Goal: Task Accomplishment & Management: Manage account settings

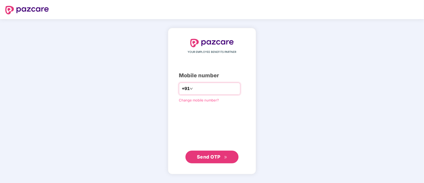
click at [206, 87] on input "number" at bounding box center [216, 88] width 44 height 8
click at [326, 44] on div "YOUR EMPLOYEE BENEFITS PARTNER Mobile number +91 Change mobile number? Send OTP" at bounding box center [212, 101] width 424 height 164
click at [215, 88] on input "number" at bounding box center [216, 88] width 44 height 8
type input "**********"
click at [226, 161] on button "Send OTP" at bounding box center [211, 156] width 53 height 13
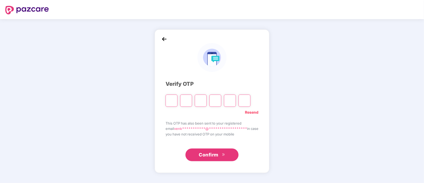
type input "*"
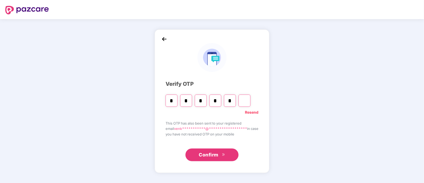
type input "*"
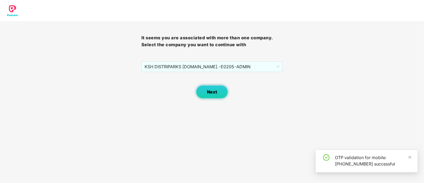
click at [216, 93] on span "Next" at bounding box center [212, 91] width 10 height 5
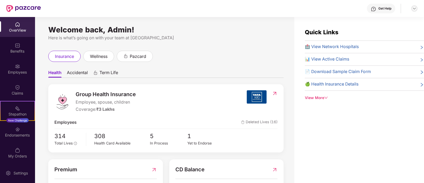
click at [416, 8] on img at bounding box center [414, 8] width 4 height 4
click at [375, 23] on div "Switch to User view" at bounding box center [389, 21] width 69 height 10
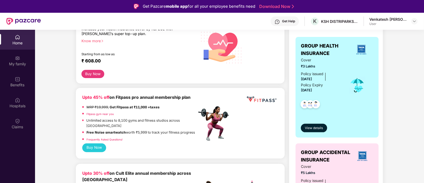
scroll to position [88, 0]
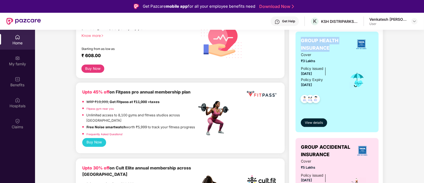
drag, startPoint x: 301, startPoint y: 39, endPoint x: 341, endPoint y: 45, distance: 41.0
click at [341, 45] on span "GROUP HEALTH INSURANCE" at bounding box center [325, 44] width 49 height 15
click at [318, 124] on span "View details" at bounding box center [314, 122] width 18 height 5
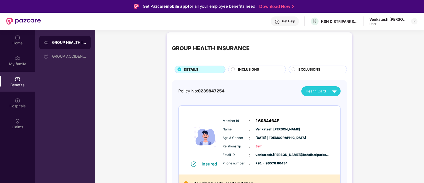
scroll to position [0, 0]
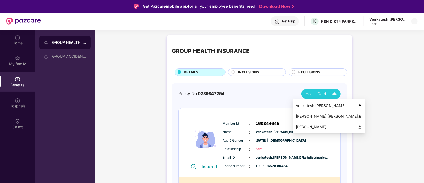
click at [320, 92] on span "Health Card" at bounding box center [316, 94] width 20 height 6
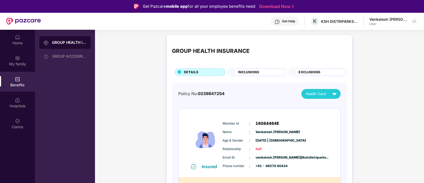
click at [252, 94] on div "Policy No: 0239847254 Health Card" at bounding box center [259, 94] width 162 height 10
click at [248, 75] on span "INCLUSIONS" at bounding box center [248, 72] width 21 height 5
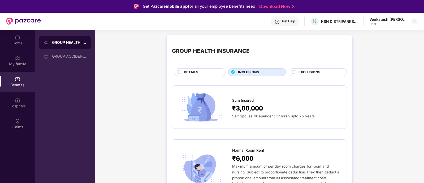
click at [303, 75] on span "EXCLUSIONS" at bounding box center [309, 72] width 22 height 5
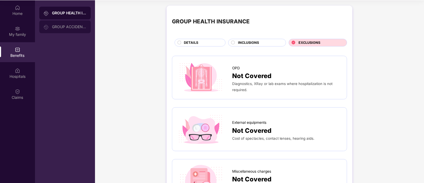
click at [61, 28] on div "GROUP ACCIDENTAL INSURANCE" at bounding box center [69, 27] width 34 height 4
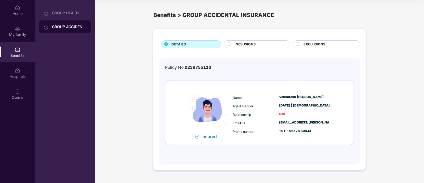
click at [251, 42] on span "INCLUSIONS" at bounding box center [245, 44] width 21 height 5
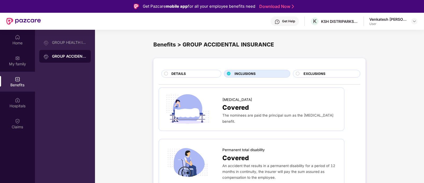
click at [307, 73] on span "EXCLUSIONS" at bounding box center [315, 73] width 22 height 5
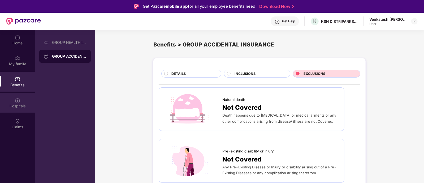
click at [20, 103] on div "Hospitals" at bounding box center [17, 103] width 35 height 20
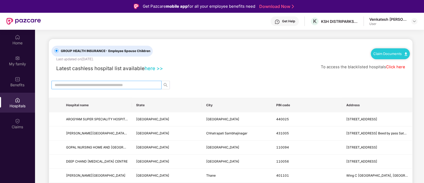
click at [91, 81] on span at bounding box center [106, 85] width 110 height 8
click at [90, 88] on span at bounding box center [106, 85] width 110 height 8
click at [102, 84] on input "text" at bounding box center [104, 85] width 99 height 6
type input "******"
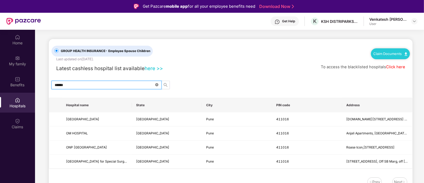
click at [156, 86] on span at bounding box center [156, 85] width 3 height 5
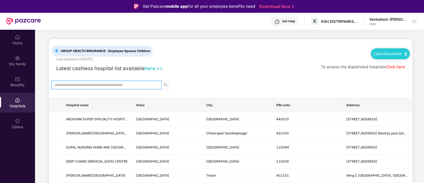
click at [399, 66] on link "Click here" at bounding box center [395, 66] width 19 height 5
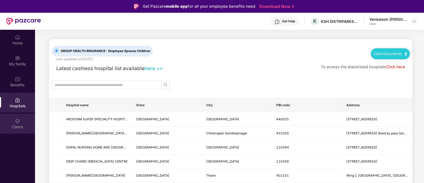
click at [19, 128] on div "Claims" at bounding box center [17, 126] width 35 height 5
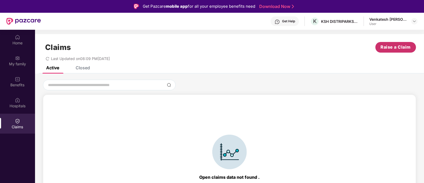
click at [395, 45] on span "Raise a Claim" at bounding box center [396, 47] width 30 height 7
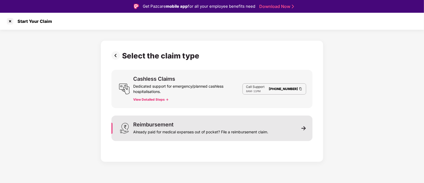
click at [292, 132] on div "Reimbursement Already paid for medical expenses out of pocket? File a reimburse…" at bounding box center [211, 127] width 201 height 25
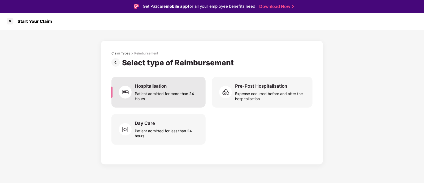
click at [151, 96] on div "Patient admitted for more than 24 Hours" at bounding box center [167, 95] width 64 height 12
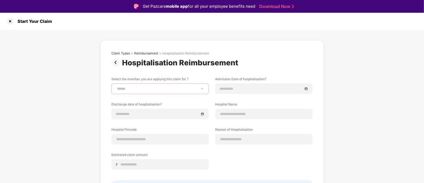
click at [175, 91] on select "**********" at bounding box center [160, 88] width 88 height 4
click at [116, 86] on select "**********" at bounding box center [160, 88] width 88 height 4
drag, startPoint x: 185, startPoint y: 87, endPoint x: 184, endPoint y: 89, distance: 2.8
click at [185, 87] on select "**********" at bounding box center [160, 88] width 88 height 4
select select "**********"
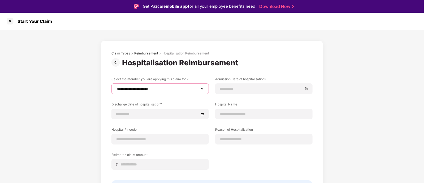
click at [116, 86] on select "**********" at bounding box center [160, 88] width 88 height 4
click at [13, 20] on div at bounding box center [10, 21] width 8 height 8
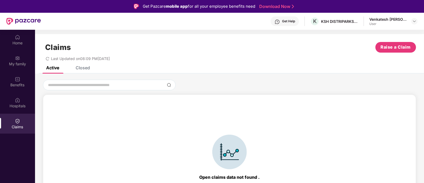
click at [83, 67] on div "Closed" at bounding box center [83, 67] width 14 height 5
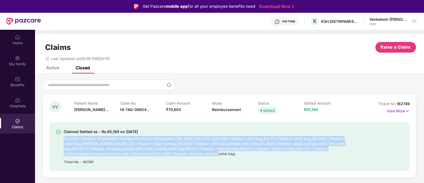
drag, startPoint x: 62, startPoint y: 137, endPoint x: 252, endPoint y: 153, distance: 190.9
click at [252, 153] on div "Claimed Settled as - Rs.65,189 on 26 Aug 2025 [Rs.300/-] Reason :Registration c…" at bounding box center [201, 146] width 290 height 36
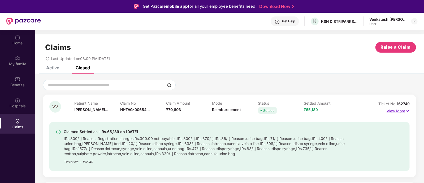
click at [401, 110] on p "View More" at bounding box center [398, 110] width 23 height 7
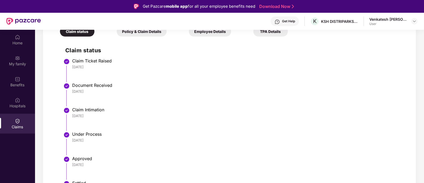
scroll to position [177, 0]
